Goal: Information Seeking & Learning: Learn about a topic

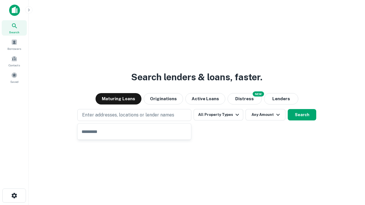
type input "**********"
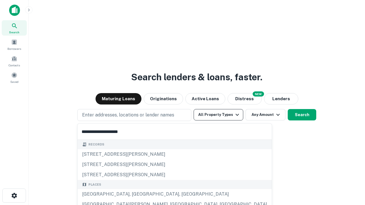
click at [136, 194] on div "[GEOGRAPHIC_DATA], [GEOGRAPHIC_DATA], [GEOGRAPHIC_DATA]" at bounding box center [175, 194] width 194 height 10
click at [218, 115] on button "All Property Types" at bounding box center [219, 114] width 50 height 11
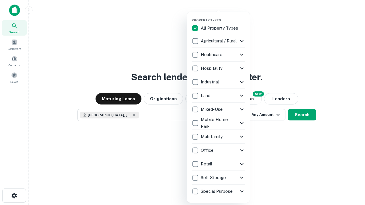
click at [223, 17] on button "button" at bounding box center [223, 17] width 63 height 0
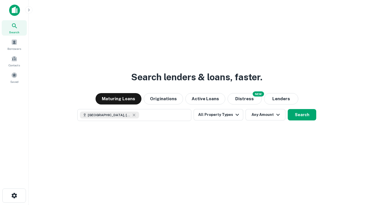
scroll to position [9, 0]
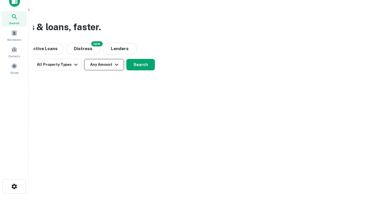
click at [104, 65] on button "Any Amount" at bounding box center [104, 64] width 40 height 11
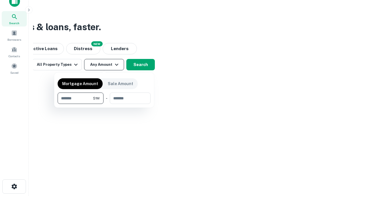
type input "*******"
click at [104, 104] on button "button" at bounding box center [104, 104] width 93 height 0
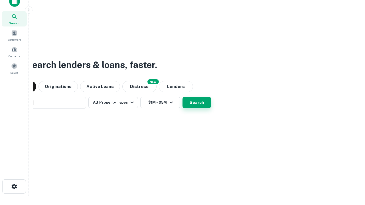
click at [182, 97] on button "Search" at bounding box center [196, 102] width 29 height 11
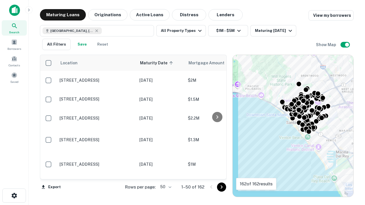
click at [165, 187] on body "Search Borrowers Contacts Saved Maturing Loans Originations Active Loans Distre…" at bounding box center [182, 102] width 365 height 205
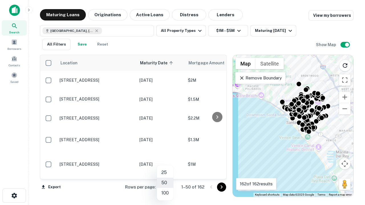
click at [165, 173] on li "25" at bounding box center [165, 173] width 17 height 10
